Goal: Transaction & Acquisition: Obtain resource

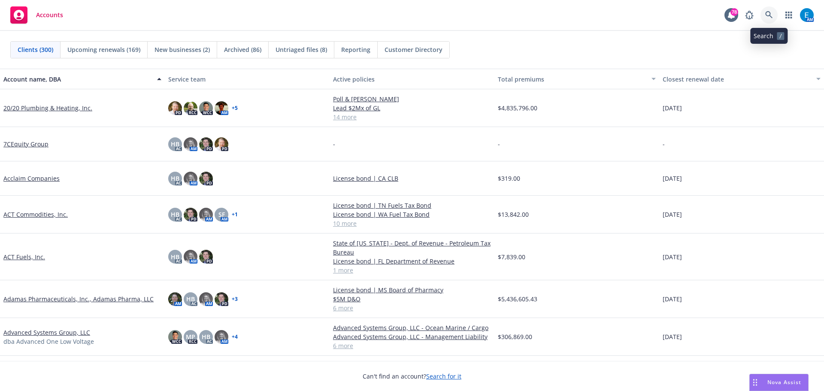
click at [766, 12] on icon at bounding box center [768, 14] width 7 height 7
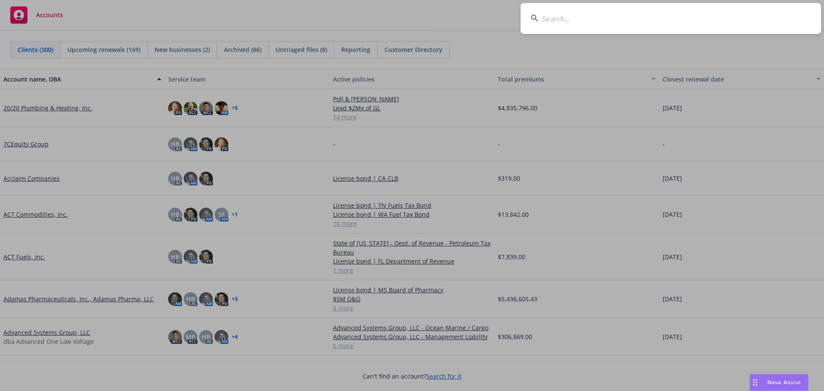
click at [559, 14] on input at bounding box center [671, 18] width 300 height 31
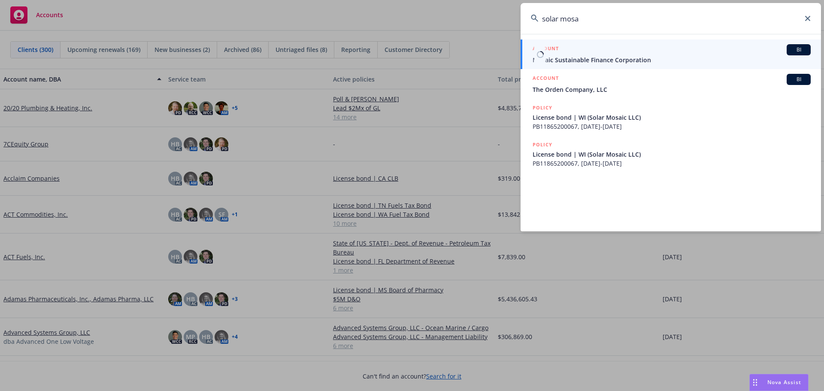
type input "solar mosa"
click at [597, 57] on span "Mosaic Sustainable Finance Corporation" at bounding box center [672, 59] width 278 height 9
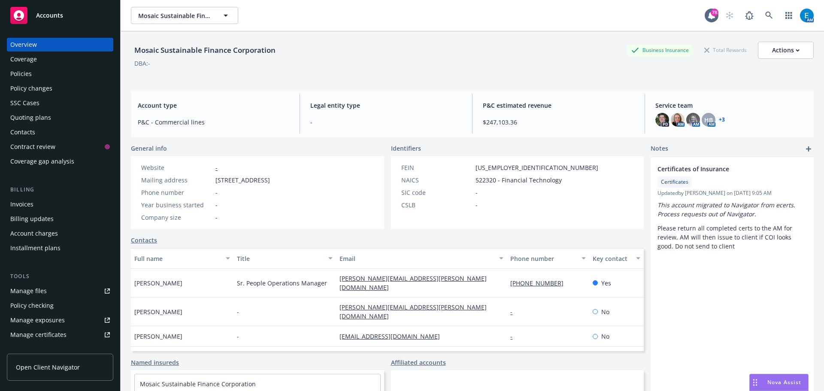
click at [23, 203] on div "Invoices" at bounding box center [21, 204] width 23 height 14
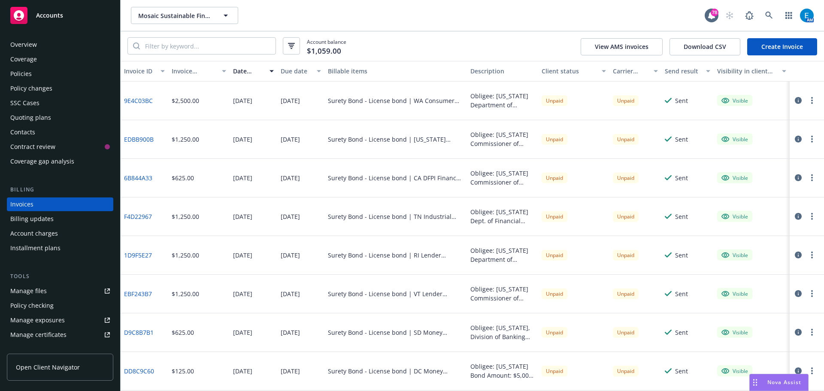
click at [135, 100] on link "9E4C03BC" at bounding box center [138, 100] width 29 height 9
drag, startPoint x: 122, startPoint y: 101, endPoint x: 176, endPoint y: 97, distance: 54.2
click at [152, 104] on div "9E4C03BC" at bounding box center [145, 101] width 48 height 39
copy link "9E4C03BC"
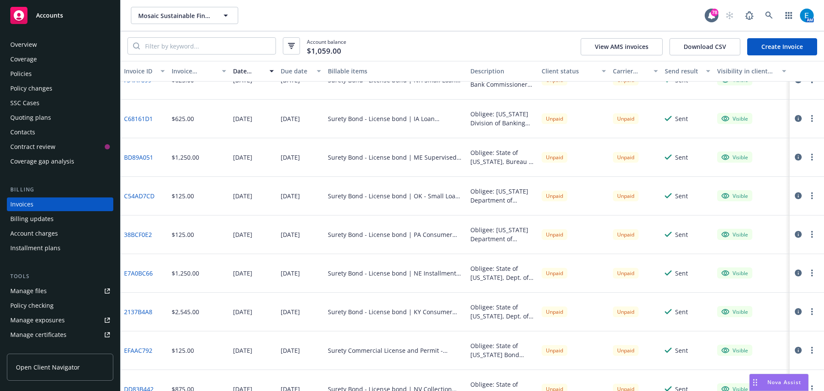
scroll to position [343, 0]
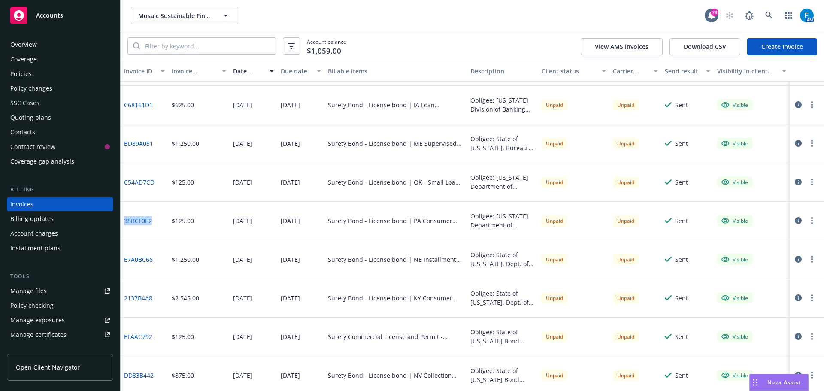
drag, startPoint x: 122, startPoint y: 221, endPoint x: 151, endPoint y: 227, distance: 29.9
click at [151, 227] on div "38BCF0E2" at bounding box center [145, 221] width 48 height 39
copy link "38BCF0E2"
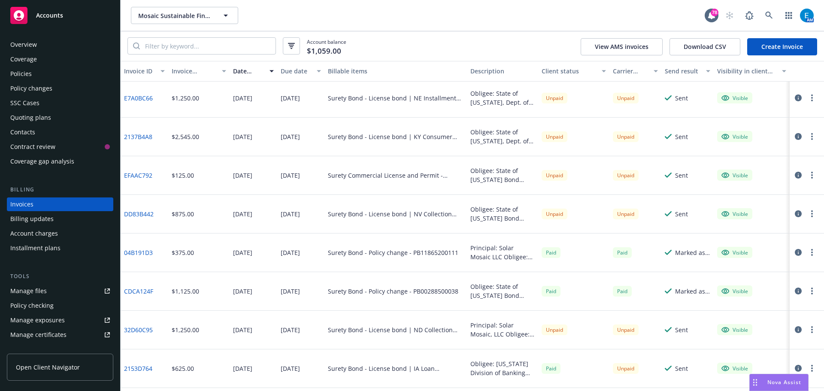
scroll to position [515, 0]
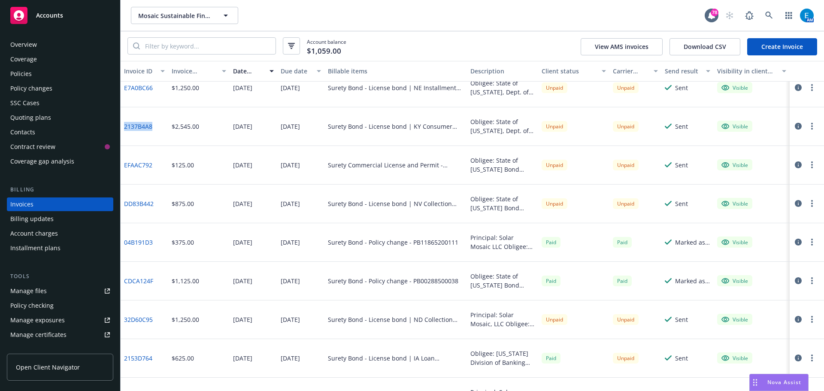
drag, startPoint x: 123, startPoint y: 127, endPoint x: 153, endPoint y: 130, distance: 30.7
click at [153, 130] on div "2137B4A8" at bounding box center [145, 126] width 48 height 39
copy link "2137B4A8"
drag, startPoint x: 122, startPoint y: 165, endPoint x: 153, endPoint y: 166, distance: 30.5
click at [153, 166] on div "EFAAC792" at bounding box center [145, 165] width 48 height 39
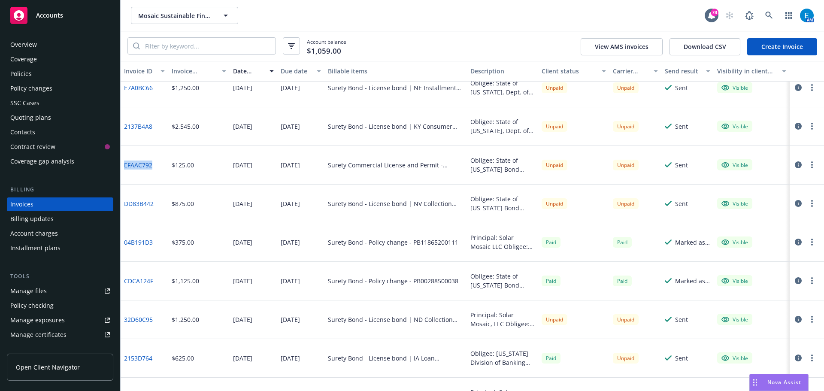
copy link "EFAAC792"
drag, startPoint x: 123, startPoint y: 203, endPoint x: 163, endPoint y: 202, distance: 39.5
click at [162, 203] on div "DD83B442" at bounding box center [145, 204] width 48 height 39
copy link "DD83B442"
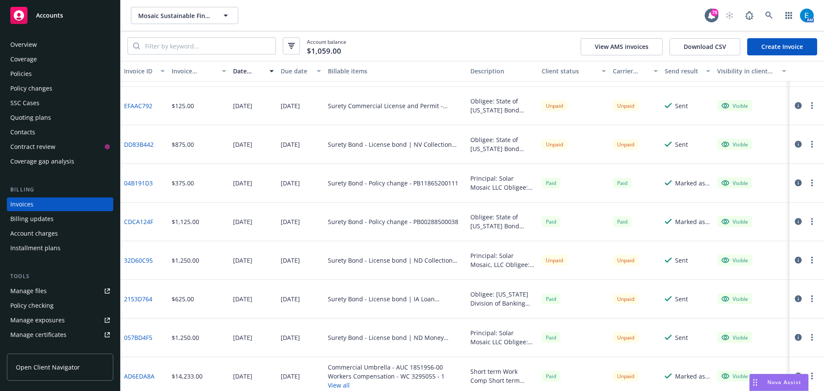
scroll to position [601, 0]
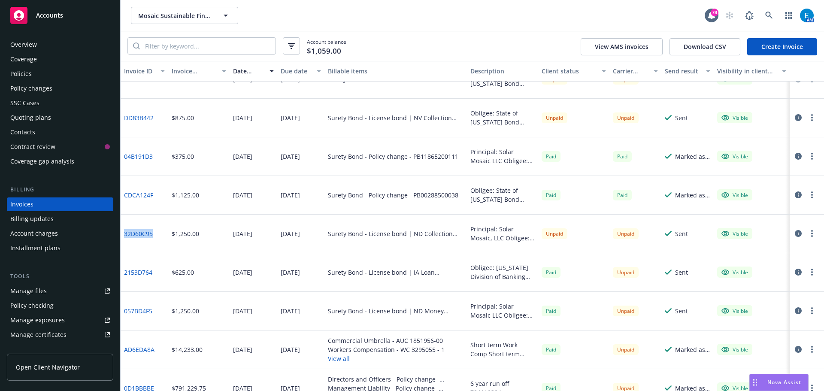
drag, startPoint x: 123, startPoint y: 233, endPoint x: 158, endPoint y: 237, distance: 35.8
click at [157, 238] on div "32D60C95" at bounding box center [145, 234] width 48 height 39
copy link "32D60C95"
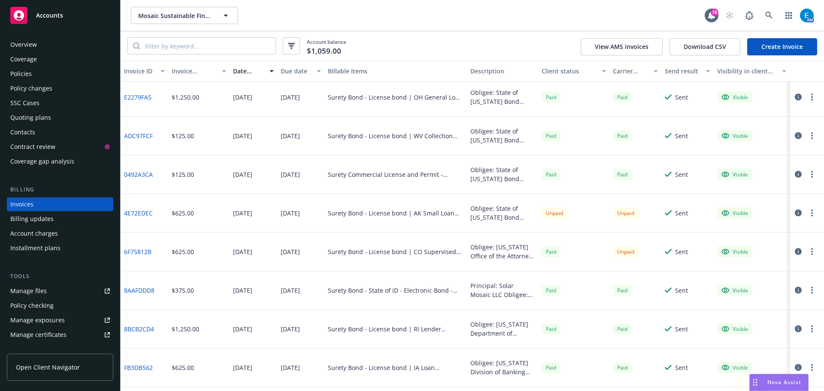
scroll to position [1931, 0]
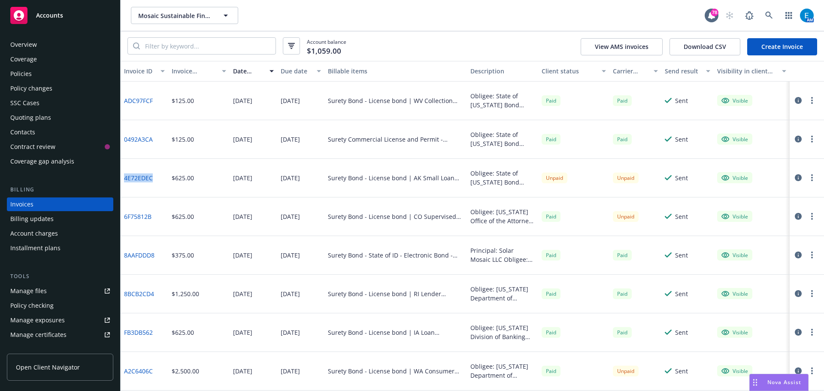
drag, startPoint x: 122, startPoint y: 177, endPoint x: 153, endPoint y: 180, distance: 30.6
click at [153, 180] on div "4E72EDEC" at bounding box center [145, 178] width 48 height 39
copy link "4E72EDEC"
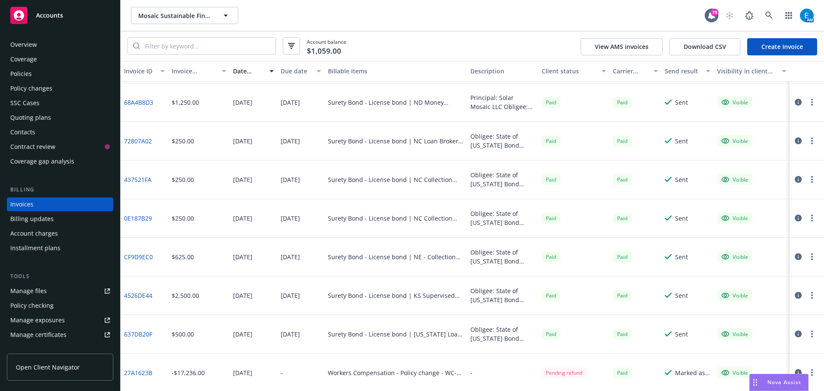
scroll to position [2896, 0]
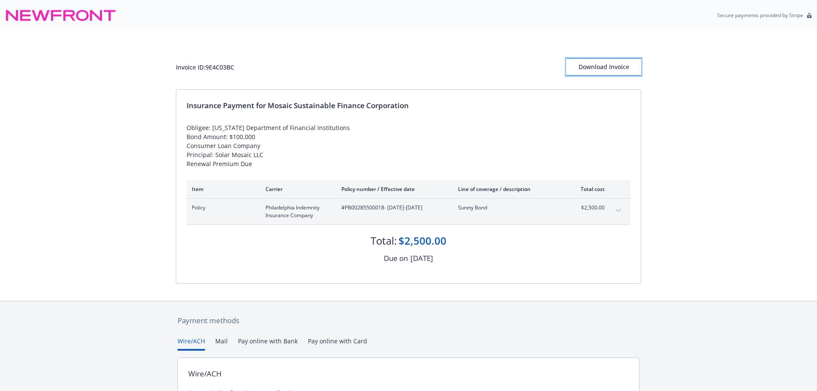
click at [605, 64] on div "Download Invoice" at bounding box center [603, 67] width 75 height 16
